Goal: Task Accomplishment & Management: Manage account settings

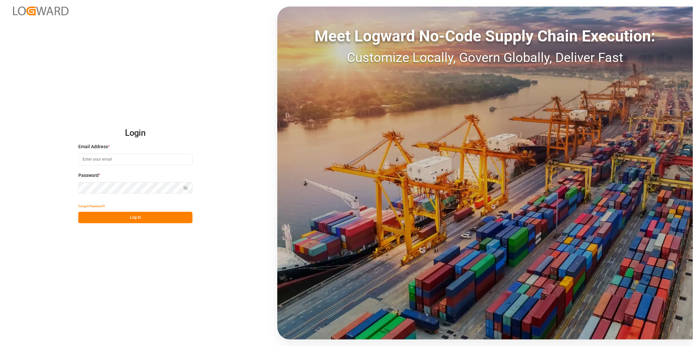
type input "george.vigo@jamindustries.com"
click at [161, 215] on button "Log In" at bounding box center [135, 217] width 114 height 11
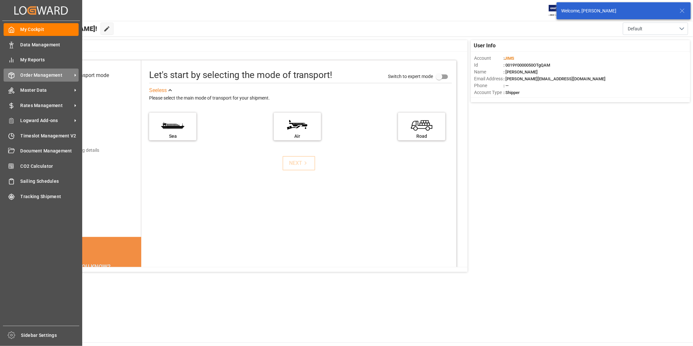
click at [62, 77] on span "Order Management" at bounding box center [47, 75] width 52 height 7
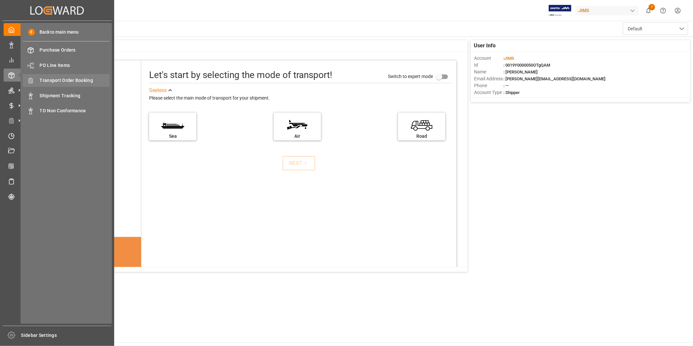
click at [93, 83] on span "Transport Order Booking" at bounding box center [75, 80] width 70 height 7
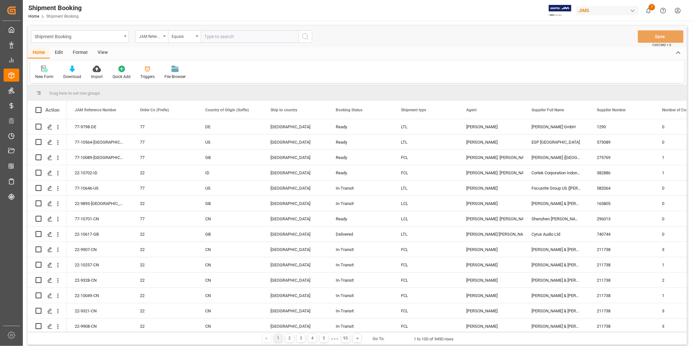
click at [257, 33] on input "text" at bounding box center [250, 36] width 98 height 12
paste input "22-10633-SE"
type input "22-10633-SE"
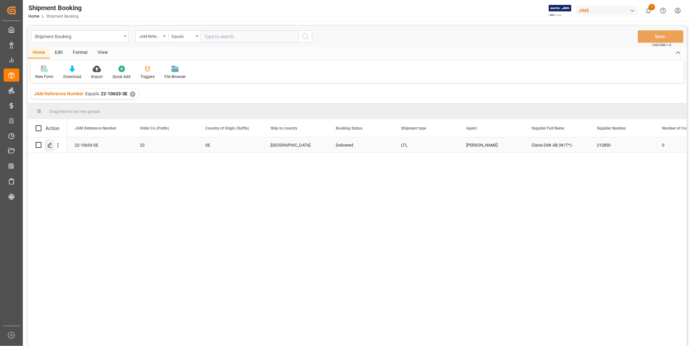
click at [51, 146] on icon "Press SPACE to select this row." at bounding box center [49, 145] width 5 height 5
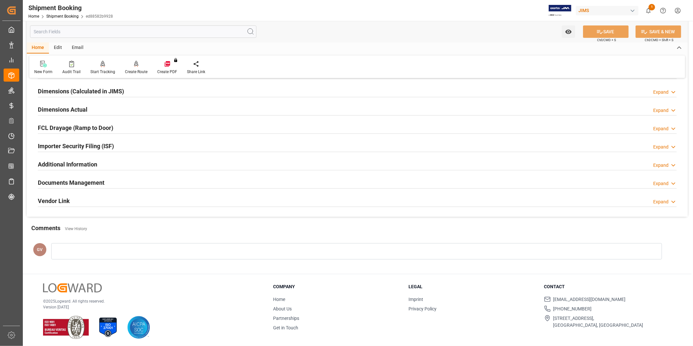
scroll to position [145, 0]
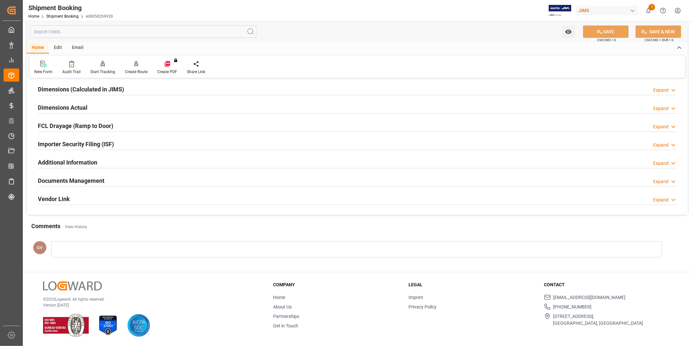
click at [108, 177] on div "Documents Management Expand" at bounding box center [357, 180] width 639 height 12
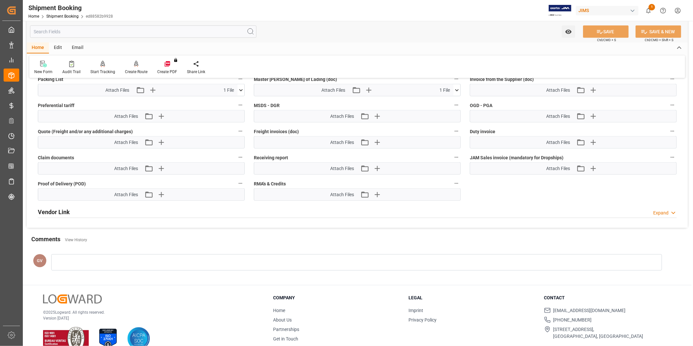
scroll to position [326, 0]
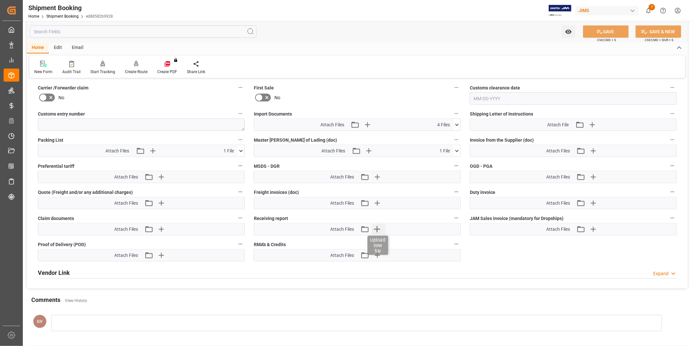
click at [376, 229] on icon "button" at bounding box center [377, 229] width 10 height 10
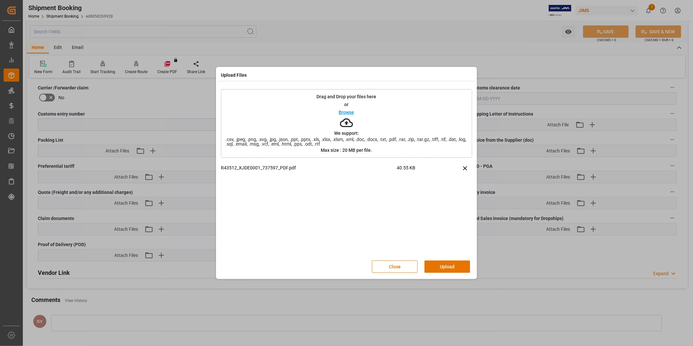
click at [434, 266] on button "Upload" at bounding box center [448, 267] width 46 height 12
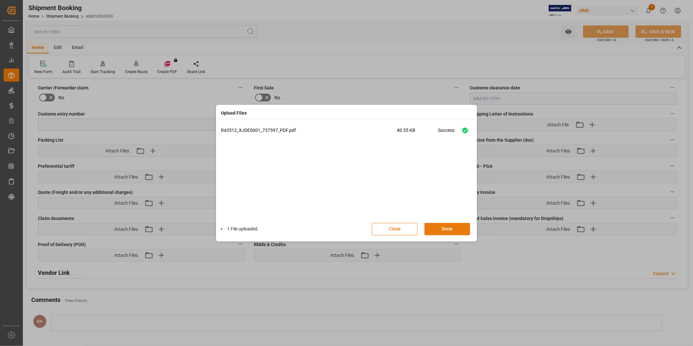
click at [445, 233] on button "Done" at bounding box center [448, 229] width 46 height 12
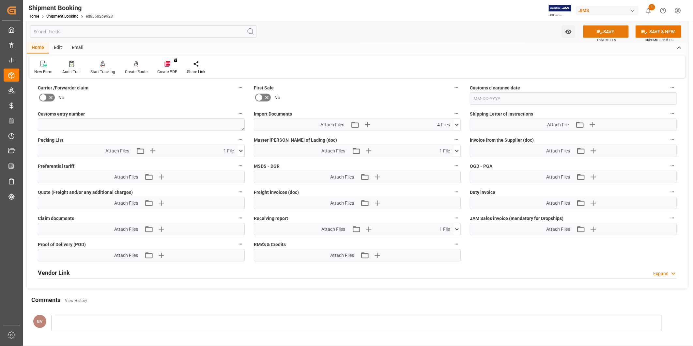
click at [604, 32] on button "SAVE" at bounding box center [606, 31] width 46 height 12
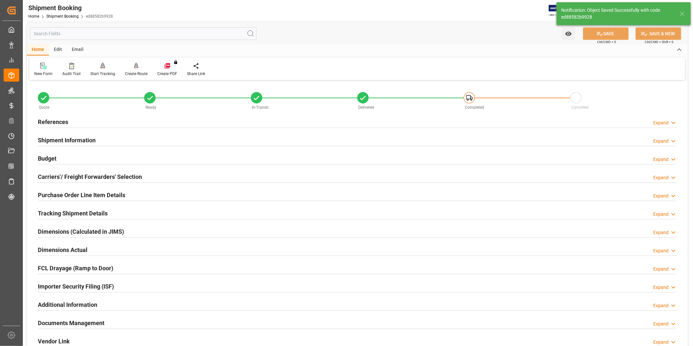
scroll to position [0, 0]
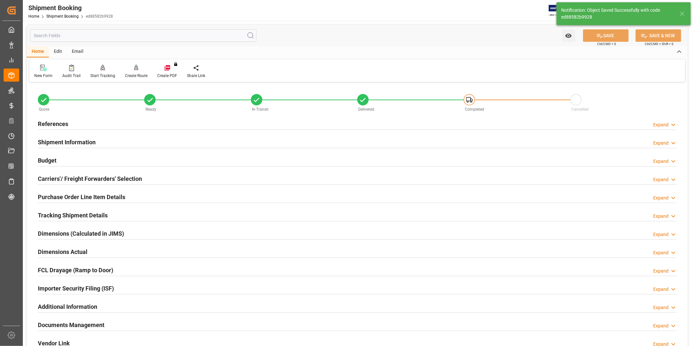
click at [73, 215] on h2 "Tracking Shipment Details" at bounding box center [73, 215] width 70 height 9
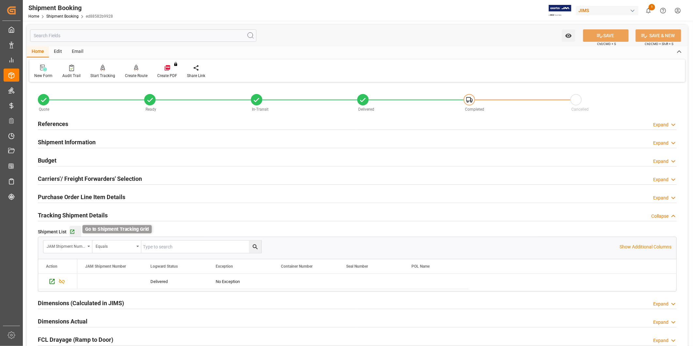
click at [70, 233] on icon "button" at bounding box center [72, 232] width 4 height 4
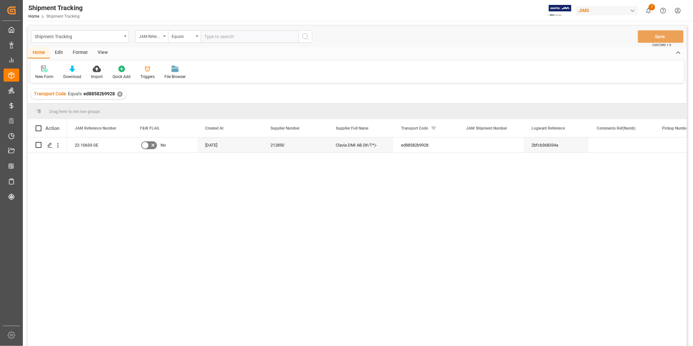
click at [105, 55] on div "View" at bounding box center [103, 52] width 20 height 11
click at [44, 72] on div "Default" at bounding box center [41, 72] width 23 height 14
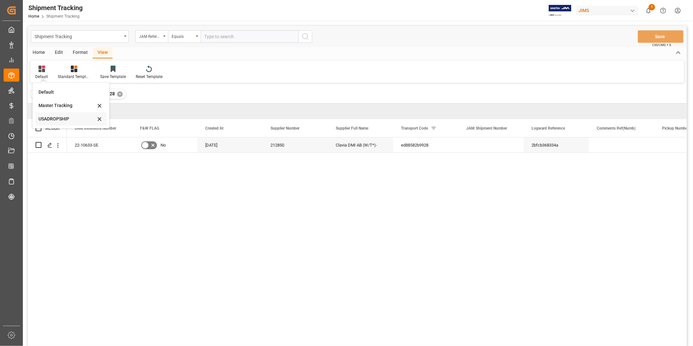
click at [59, 119] on div "USADROPSHIP" at bounding box center [67, 119] width 57 height 7
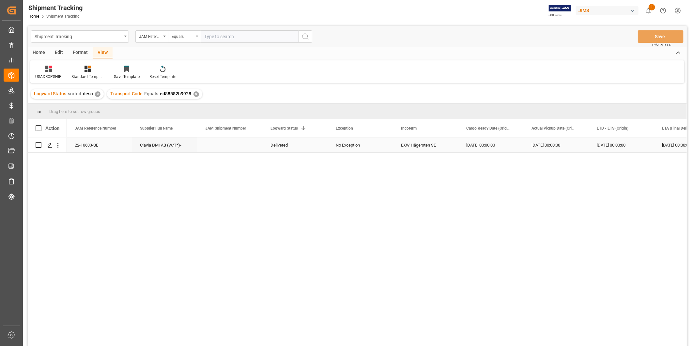
click at [505, 147] on div "[DATE] 00:00:00" at bounding box center [491, 144] width 65 height 15
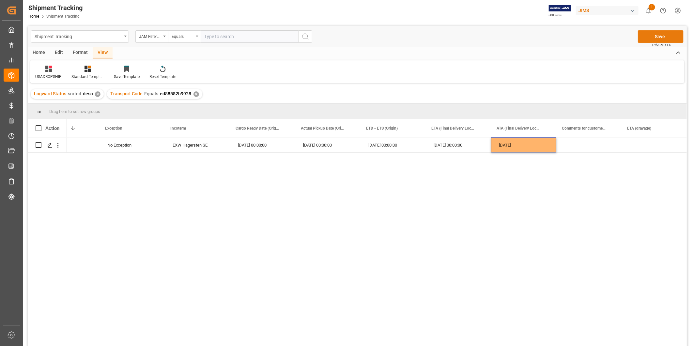
click at [660, 39] on button "Save" at bounding box center [661, 36] width 46 height 12
